Goal: Task Accomplishment & Management: Manage account settings

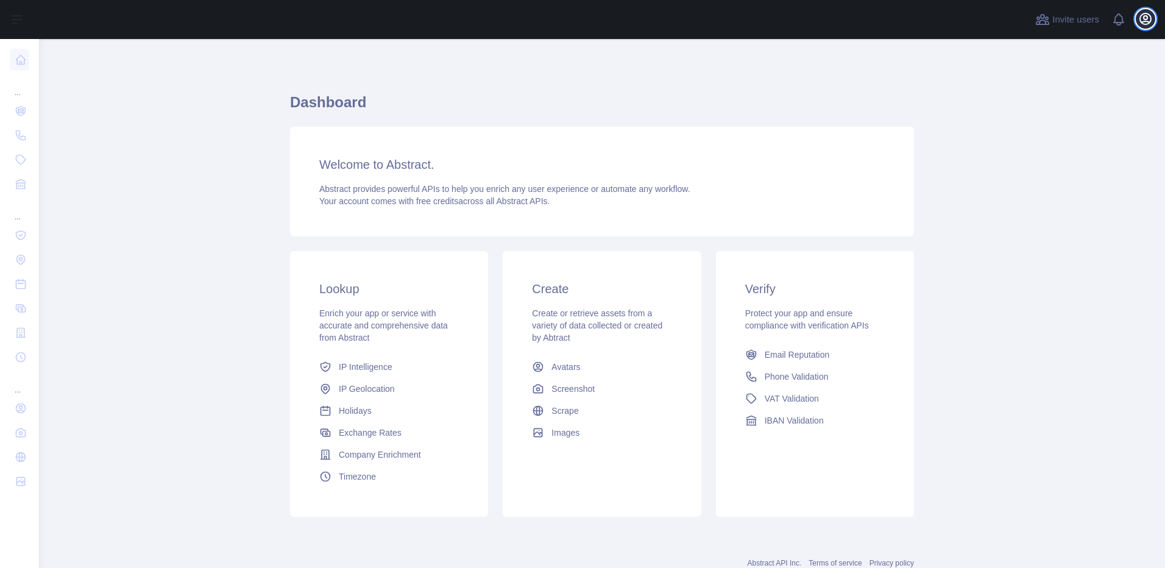
click at [1148, 19] on icon "button" at bounding box center [1145, 19] width 15 height 15
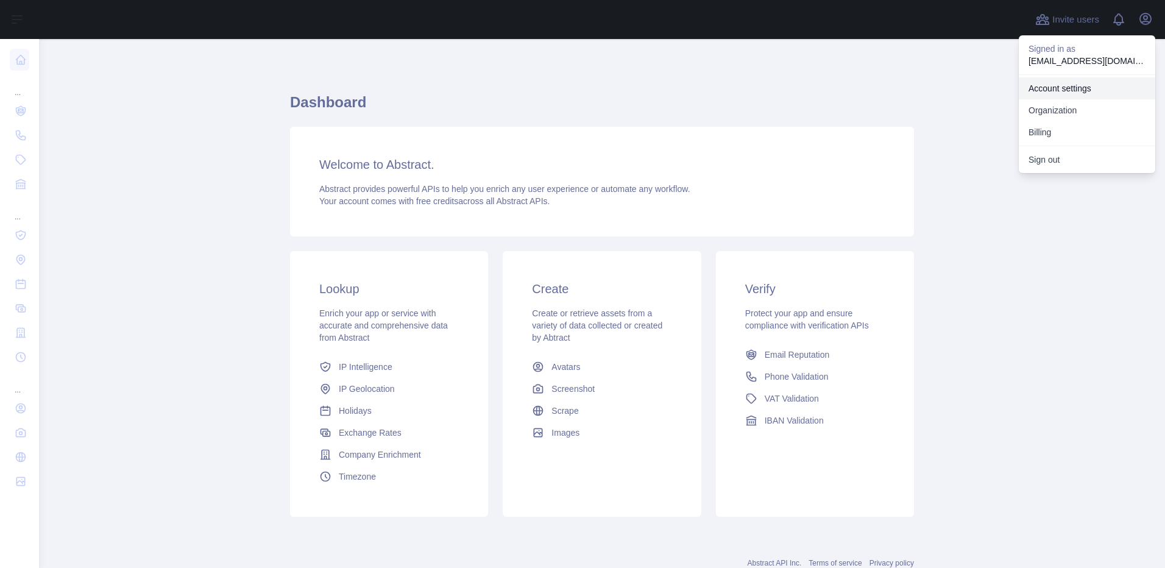
click at [1060, 94] on link "Account settings" at bounding box center [1087, 88] width 136 height 22
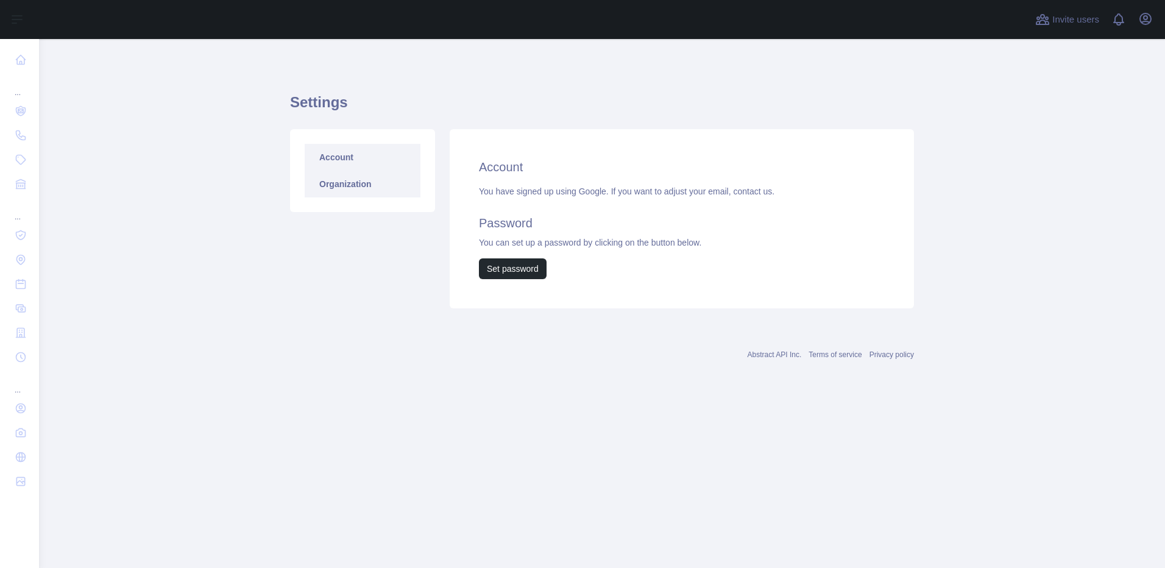
click at [381, 177] on link "Organization" at bounding box center [363, 184] width 116 height 27
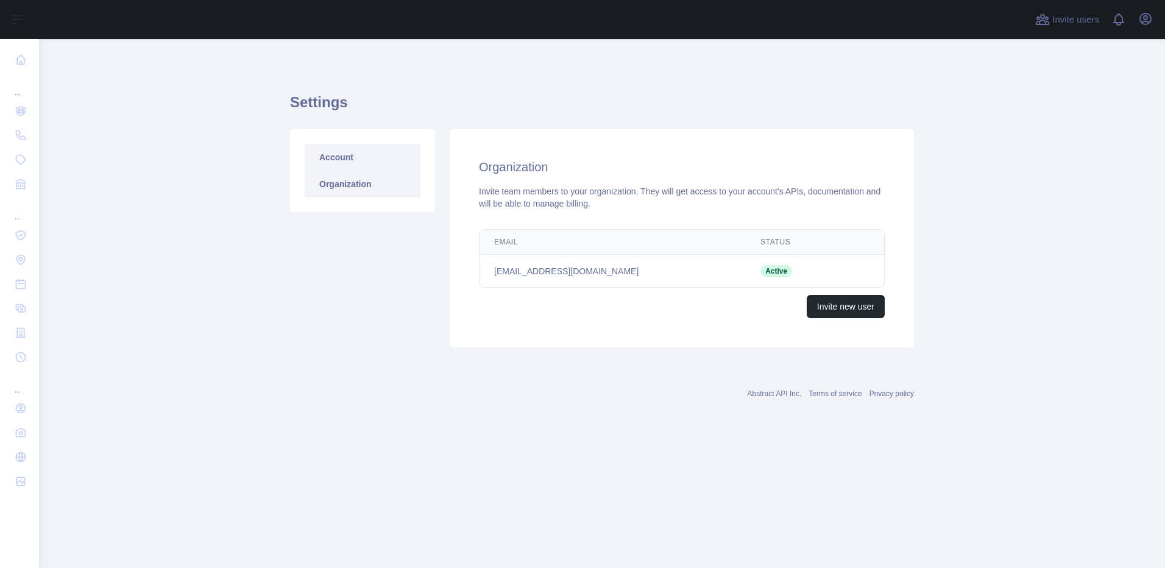
click at [371, 161] on link "Account" at bounding box center [363, 157] width 116 height 27
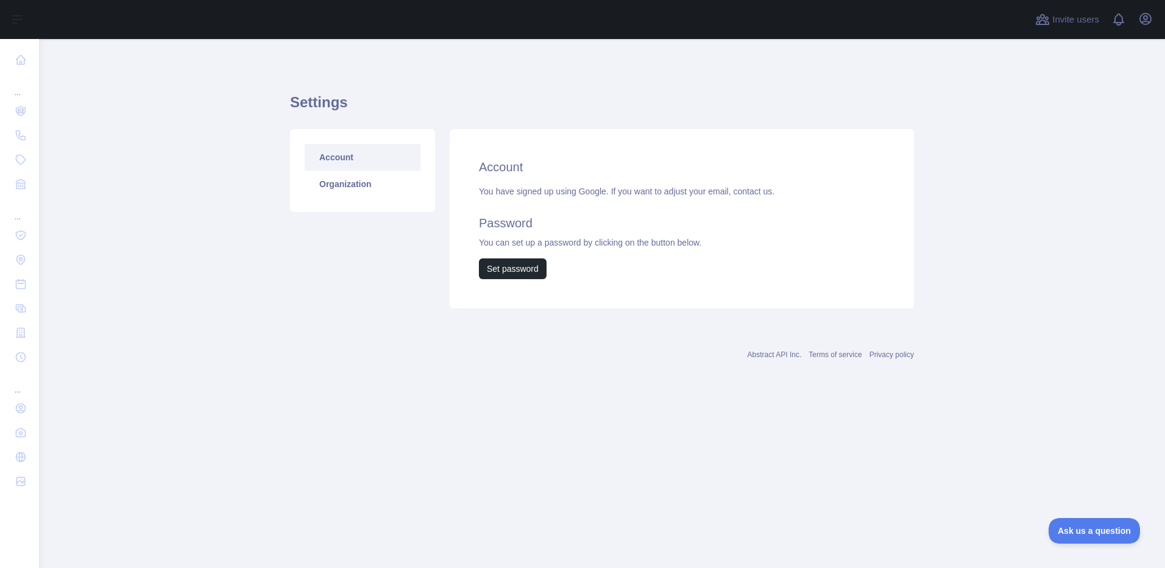
click at [771, 356] on link "Abstract API Inc." at bounding box center [775, 354] width 54 height 9
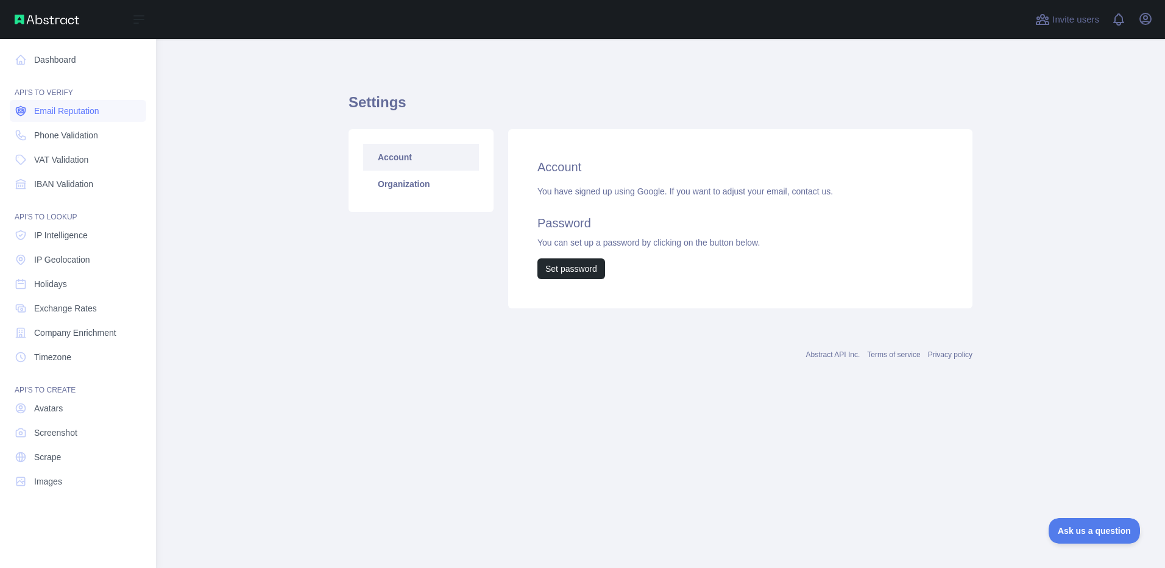
click at [90, 111] on span "Email Reputation" at bounding box center [66, 111] width 65 height 12
